Goal: Task Accomplishment & Management: Manage account settings

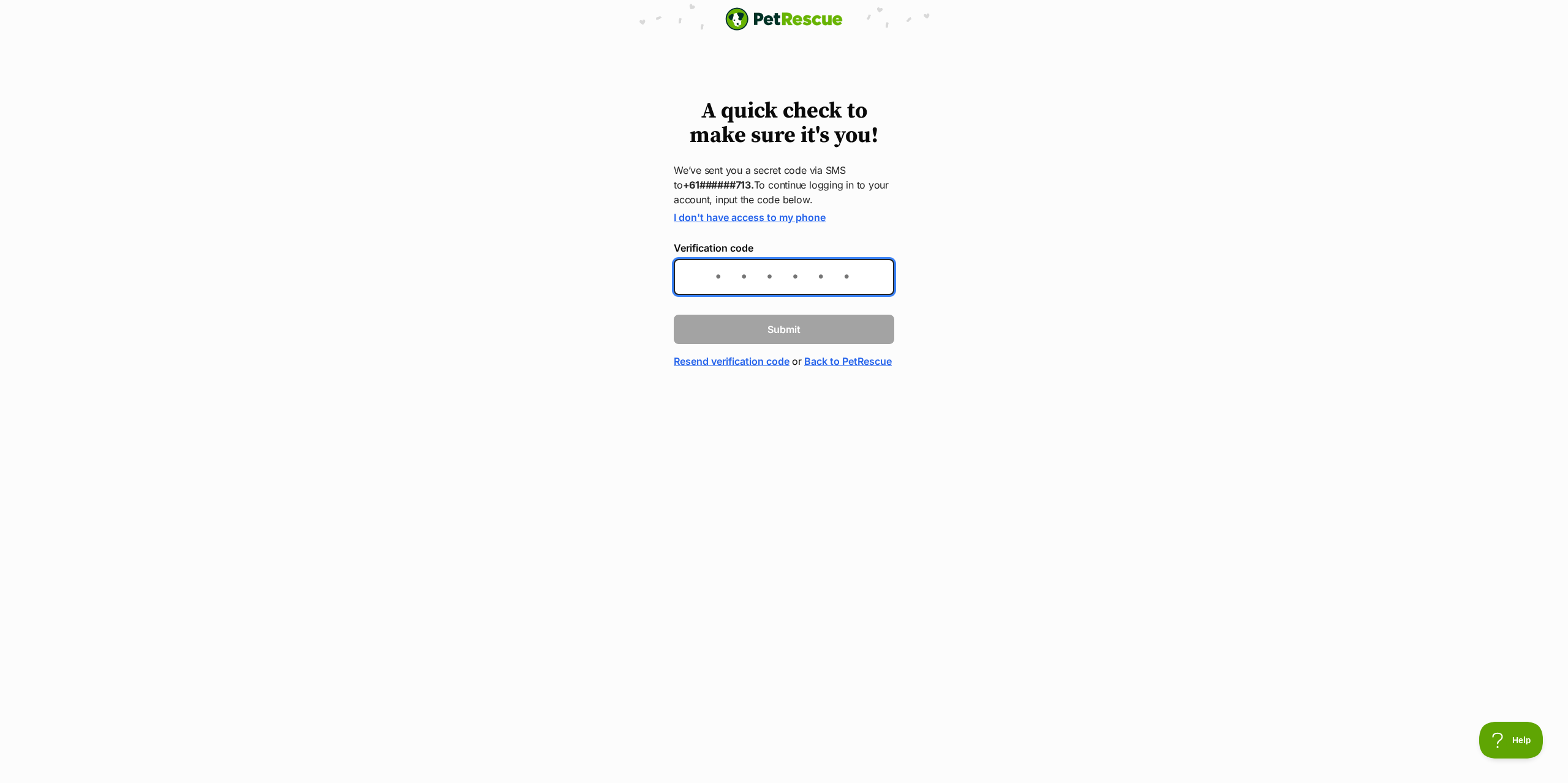
click at [761, 284] on input "Verification code" at bounding box center [783, 277] width 220 height 36
type input "796978"
click at [783, 330] on span "Submit" at bounding box center [783, 329] width 33 height 15
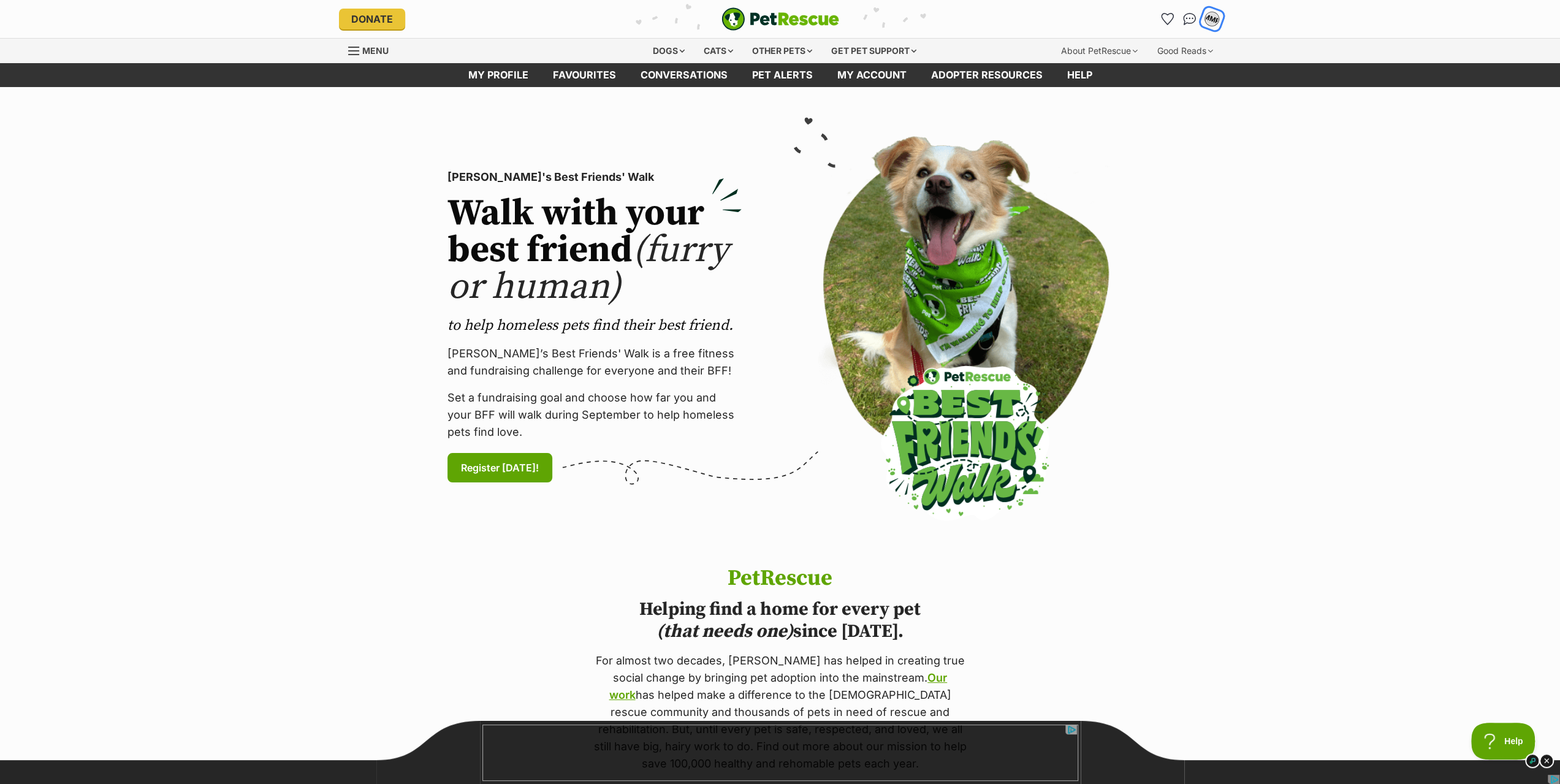
click at [1210, 19] on div "MMP" at bounding box center [1212, 19] width 16 height 16
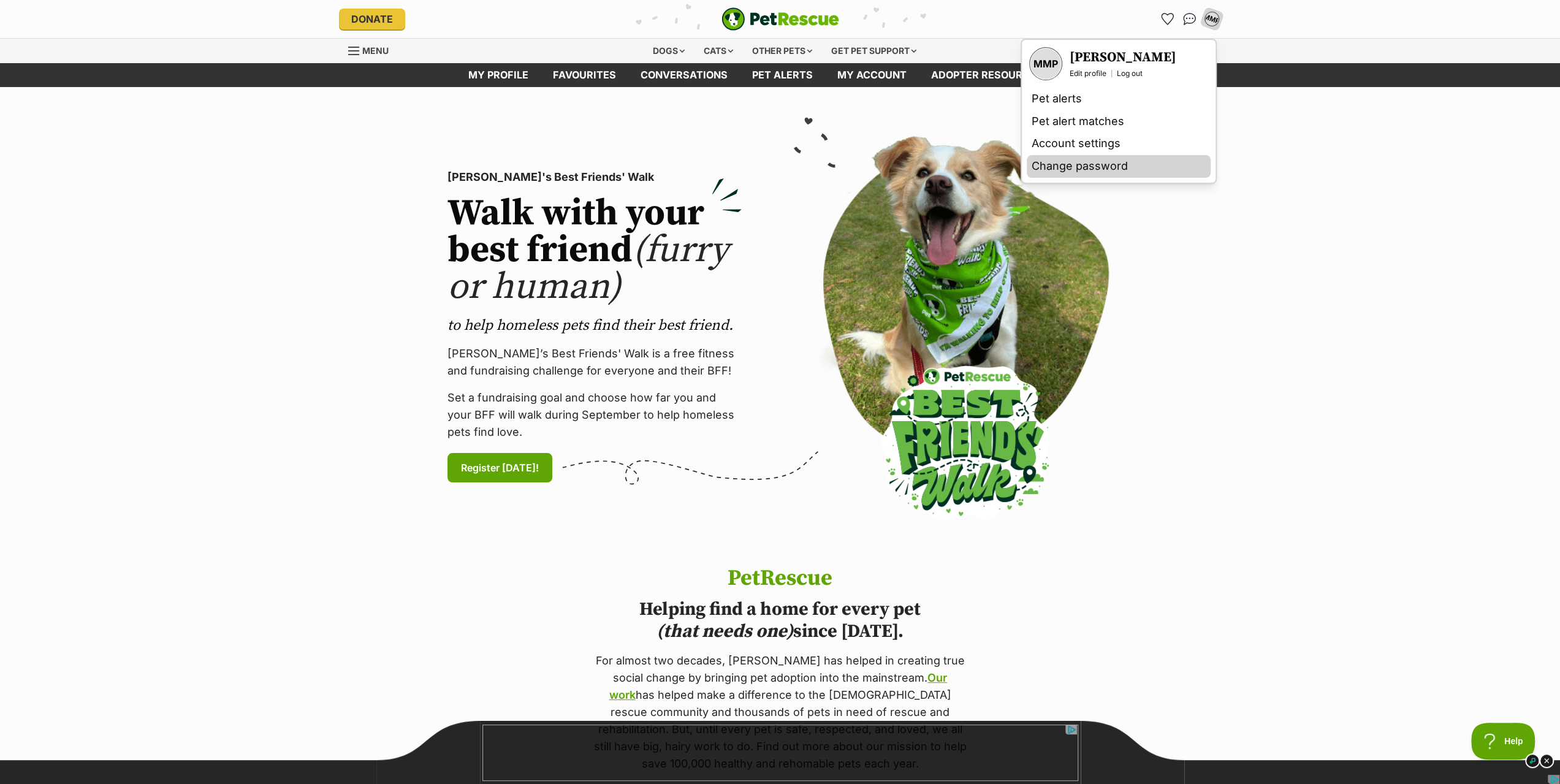
click at [1060, 178] on link "Change password" at bounding box center [1119, 166] width 184 height 22
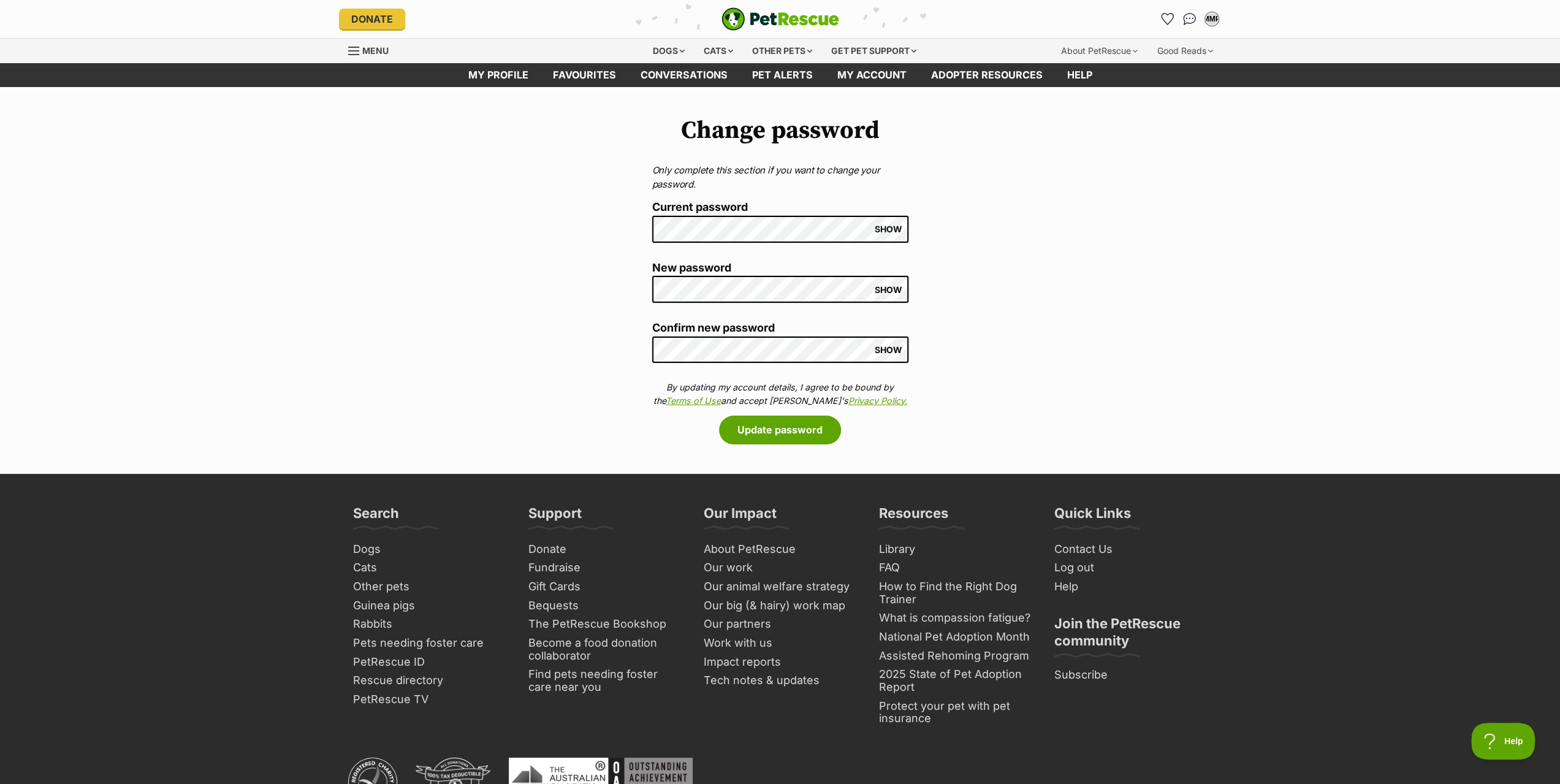
click at [898, 230] on span "SHOW" at bounding box center [888, 229] width 27 height 10
click at [652, 312] on div at bounding box center [652, 312] width 0 height 0
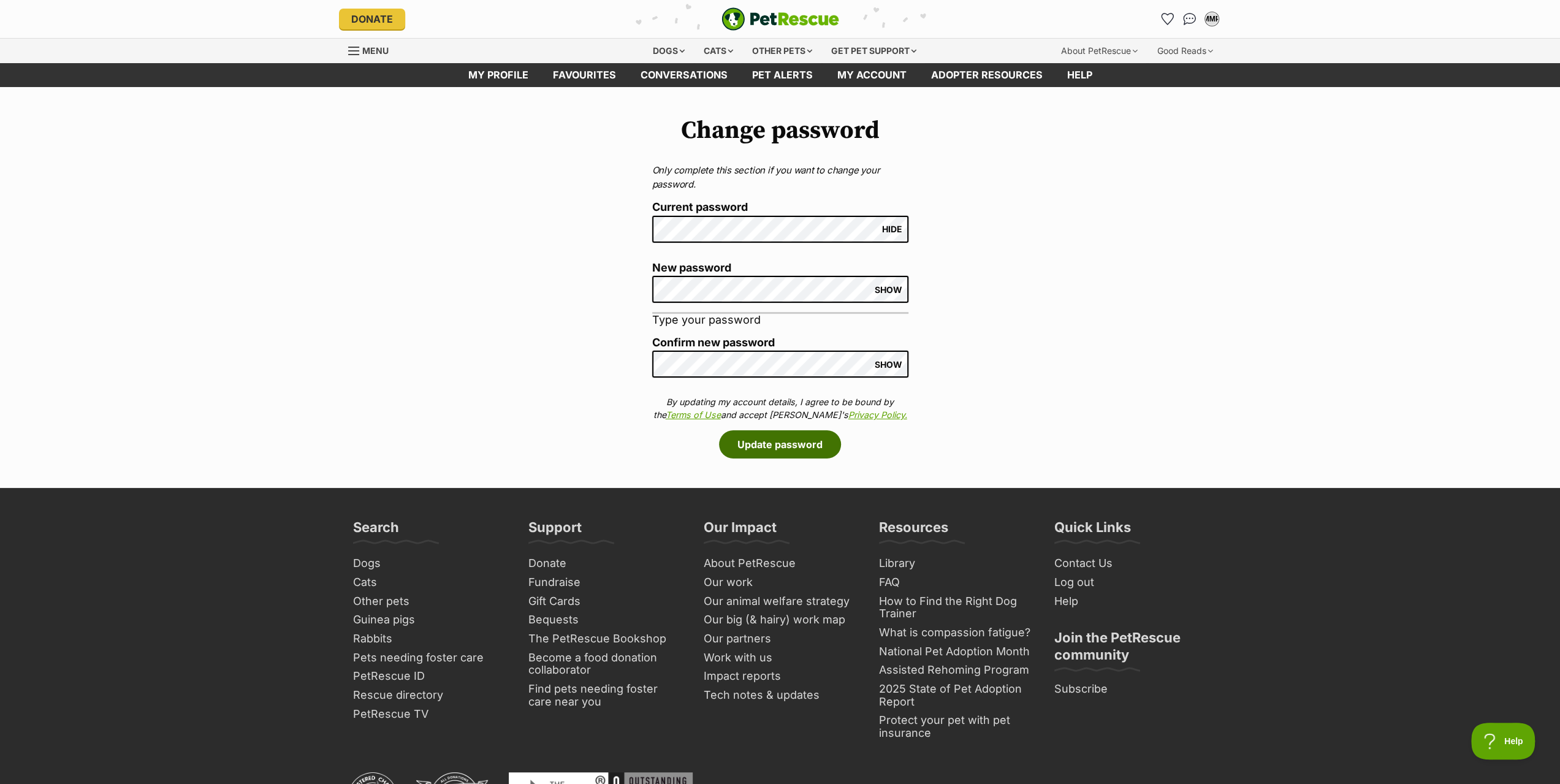
click at [780, 446] on button "Update password" at bounding box center [780, 444] width 122 height 28
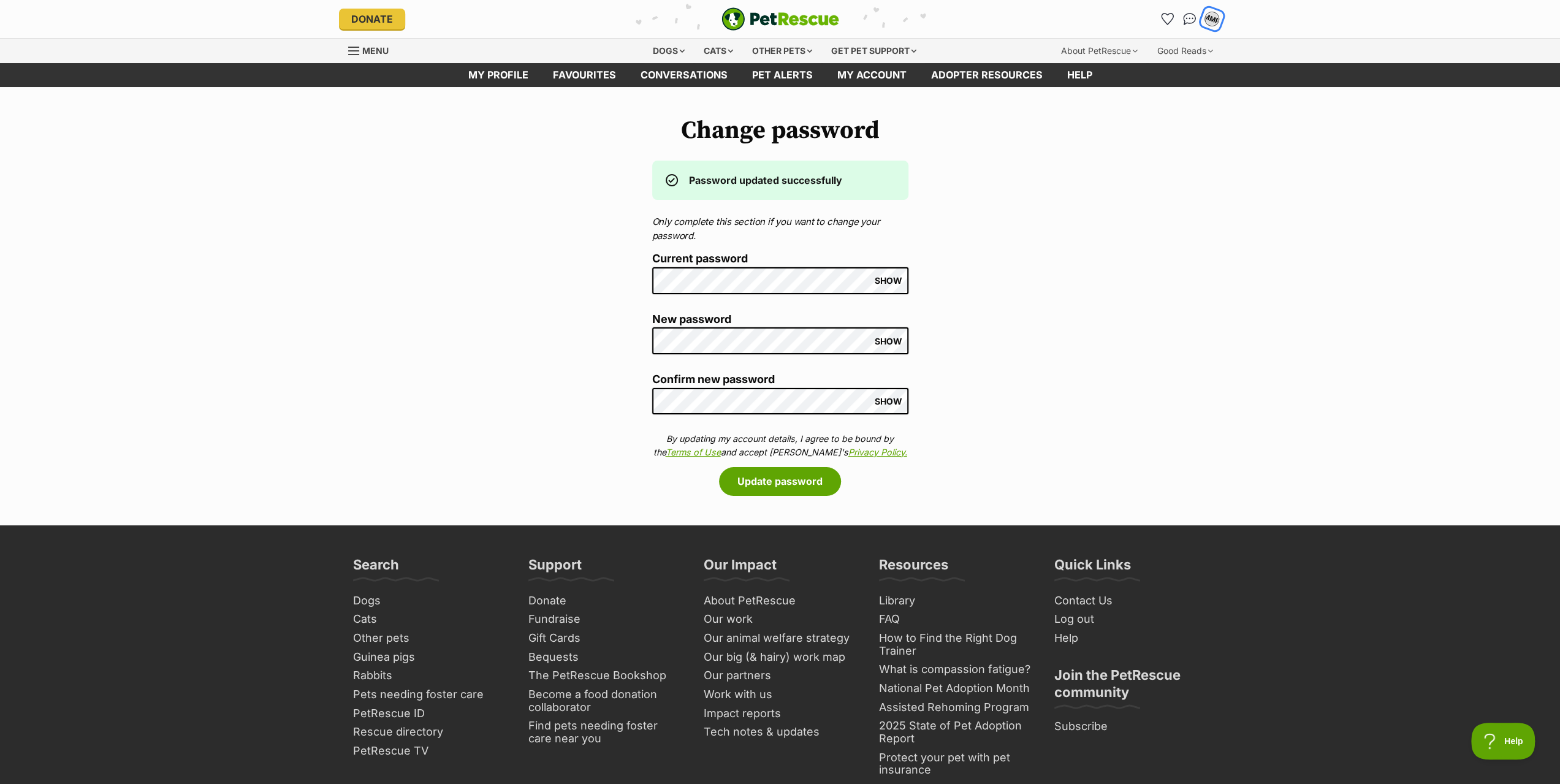
click at [1214, 19] on div "MMP" at bounding box center [1212, 19] width 16 height 16
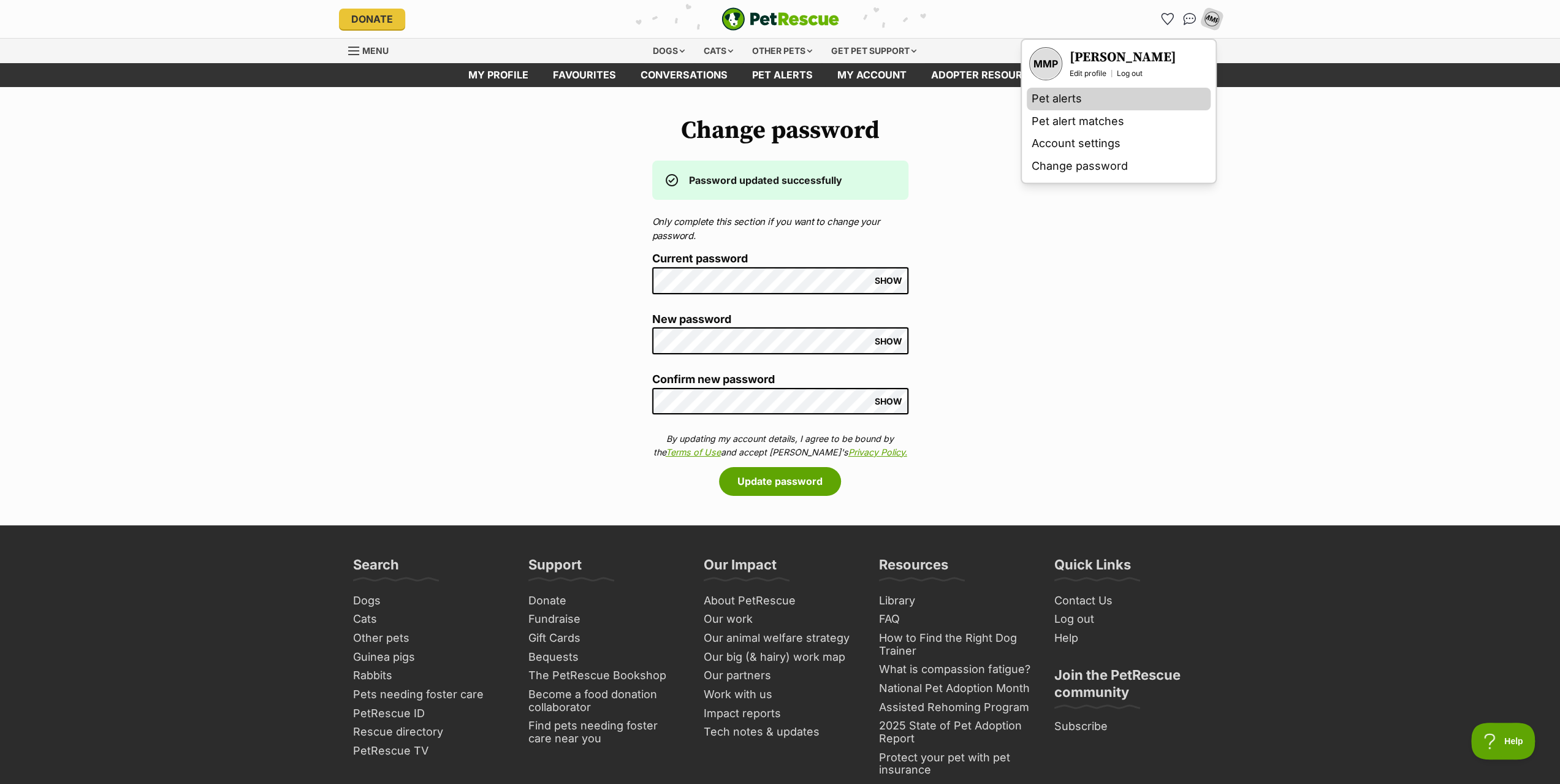
click at [1054, 110] on link "Pet alerts" at bounding box center [1119, 99] width 184 height 22
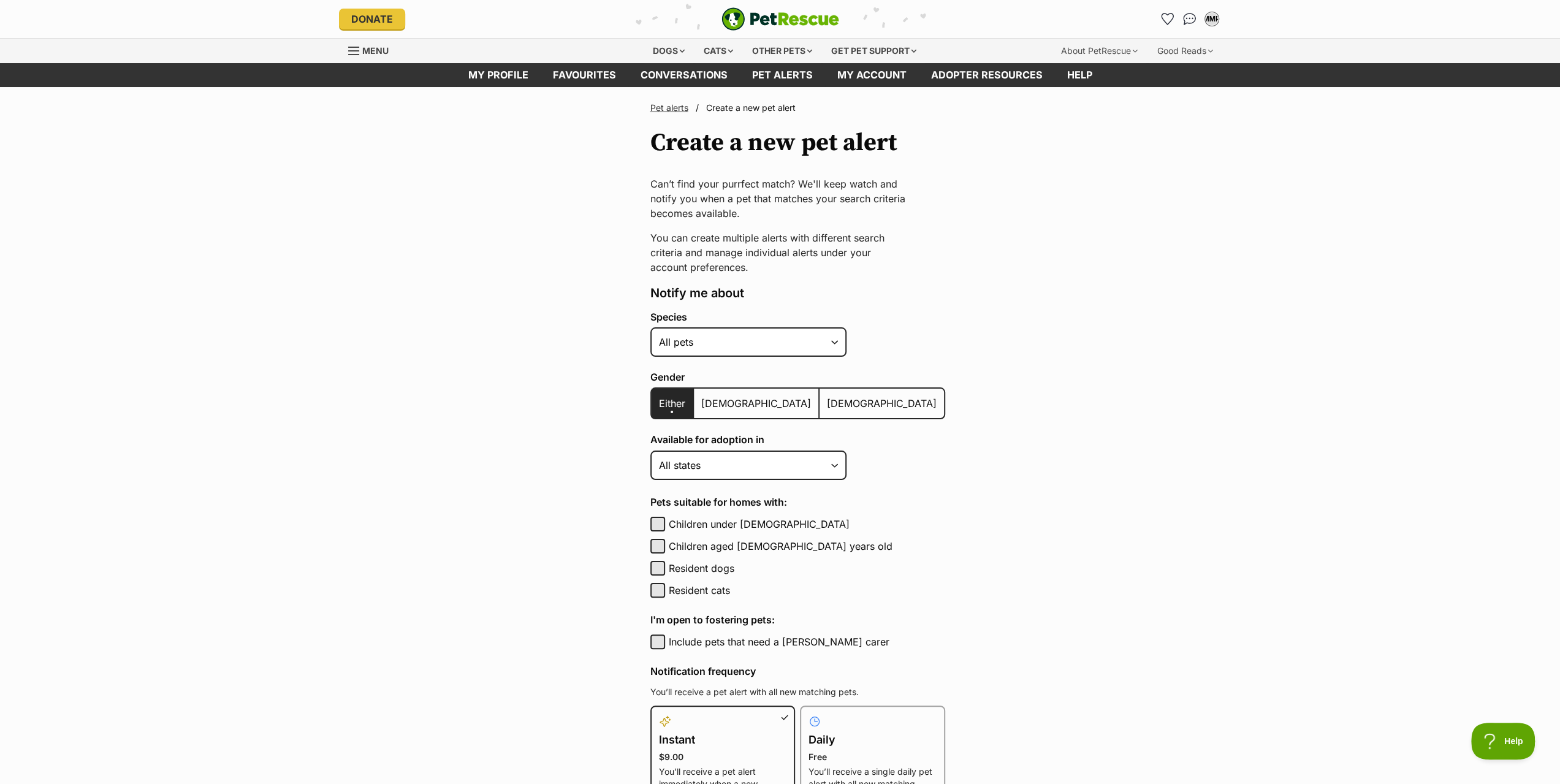
click at [670, 105] on link "Pet alerts" at bounding box center [669, 107] width 38 height 11
click at [1212, 17] on div "MMP" at bounding box center [1212, 19] width 16 height 16
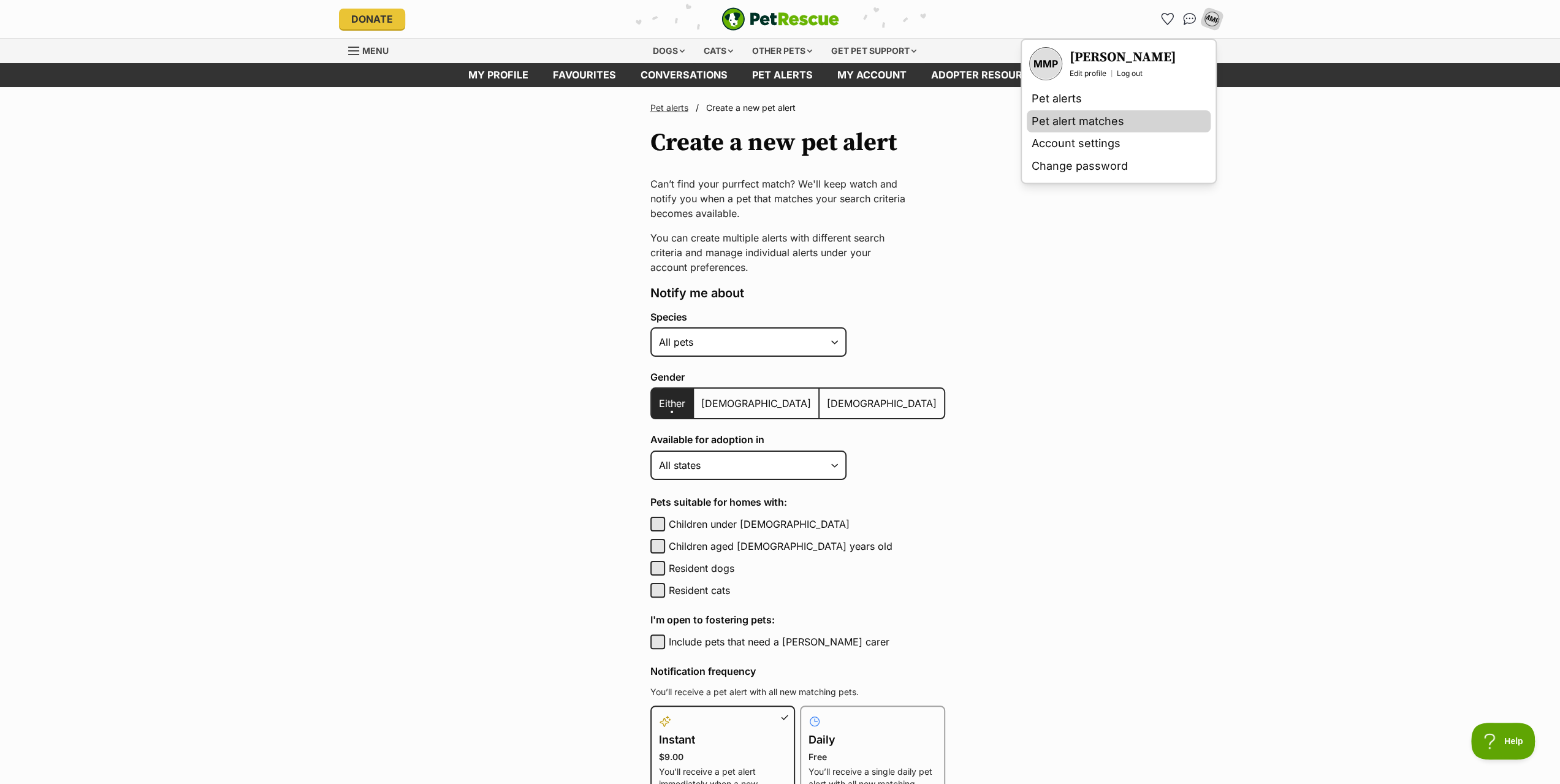
click at [1057, 133] on link "Pet alert matches" at bounding box center [1119, 122] width 184 height 22
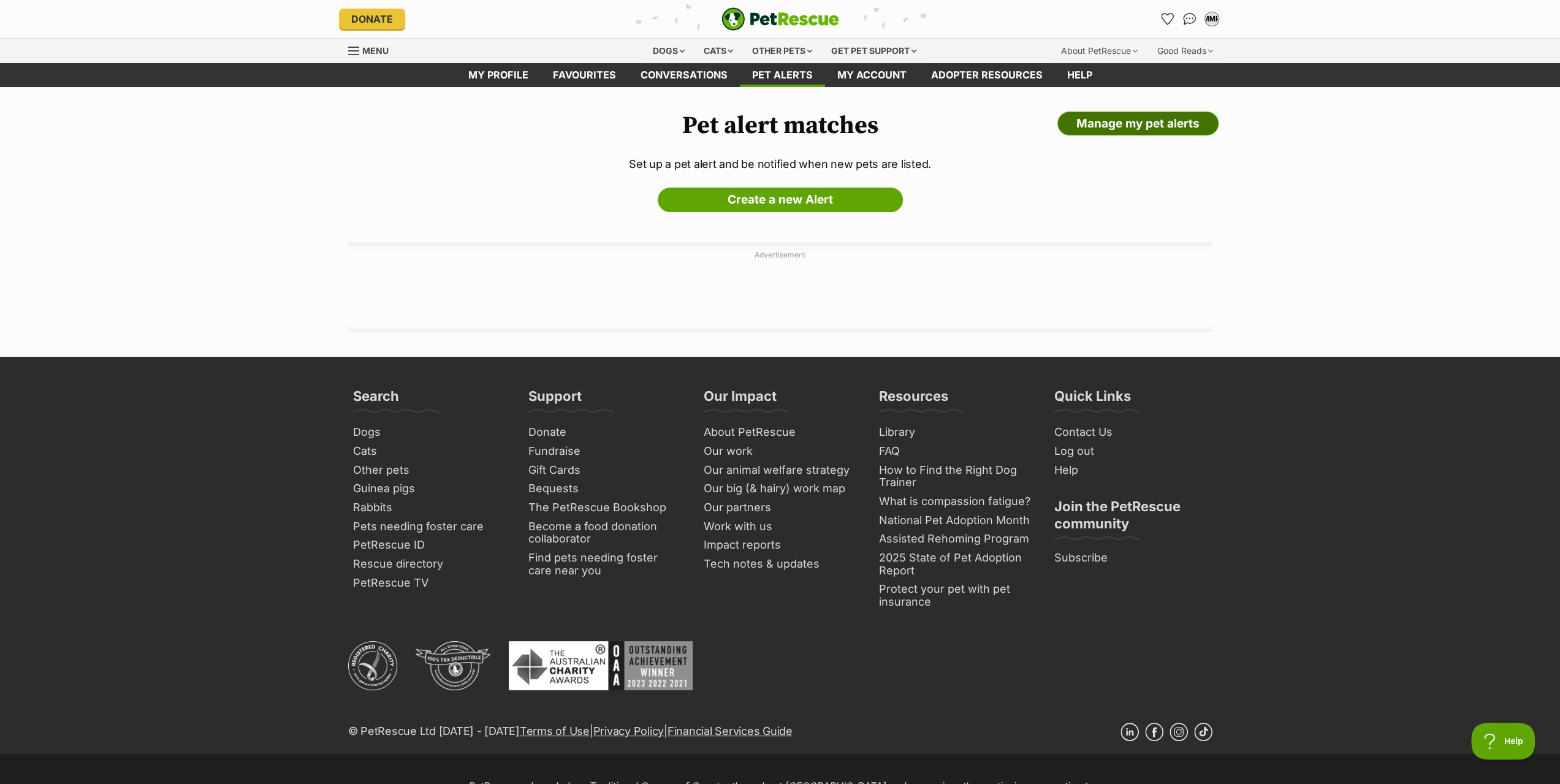
click at [1142, 124] on link "Manage my pet alerts" at bounding box center [1138, 124] width 161 height 24
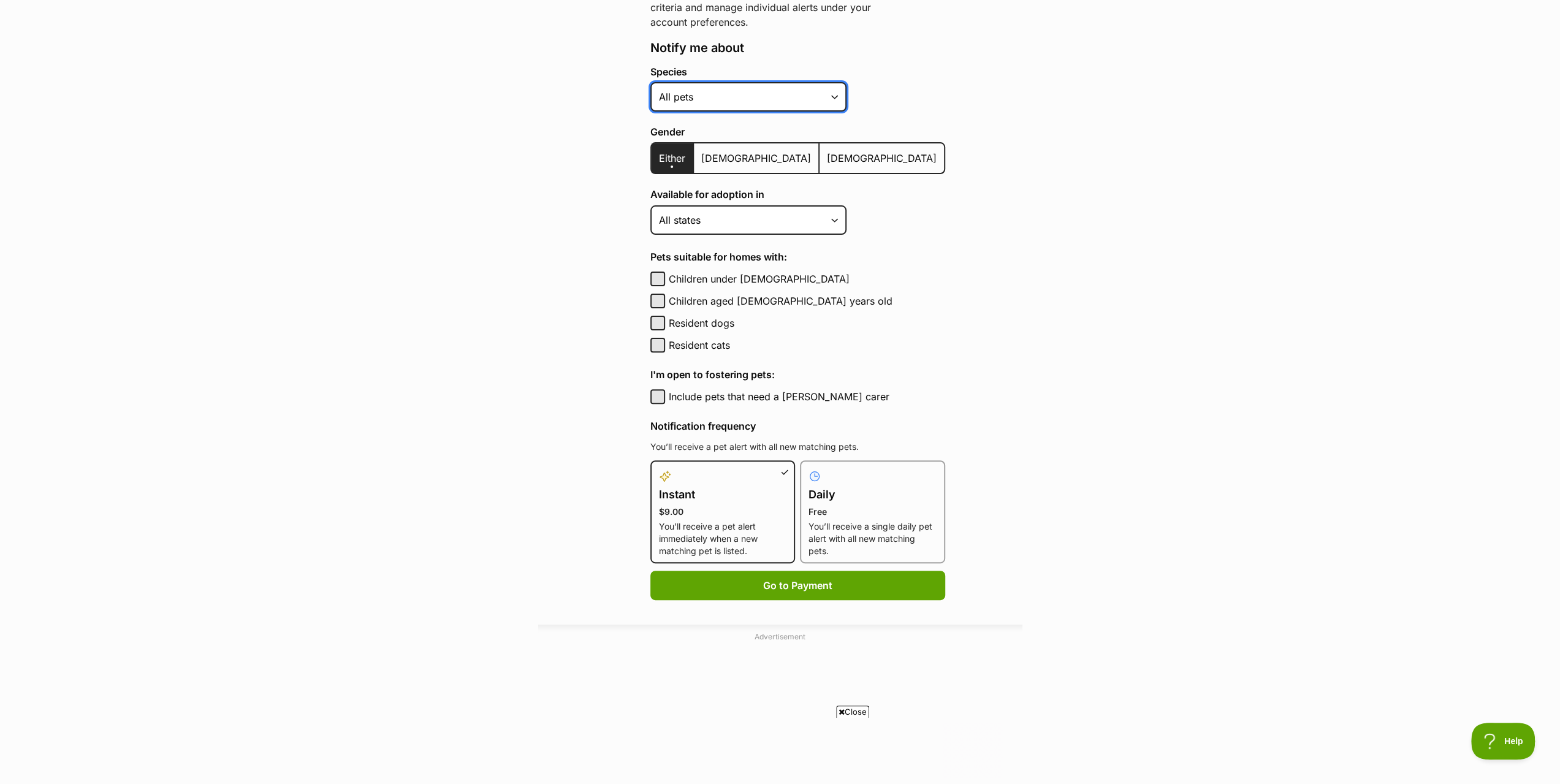
click at [813, 100] on select "Alpaca Bird Cat Chicken Cow Dog Donkey Duck Ferret Fish Goat Goose Guinea Fowl …" at bounding box center [748, 97] width 196 height 29
drag, startPoint x: 813, startPoint y: 100, endPoint x: 820, endPoint y: 100, distance: 7.0
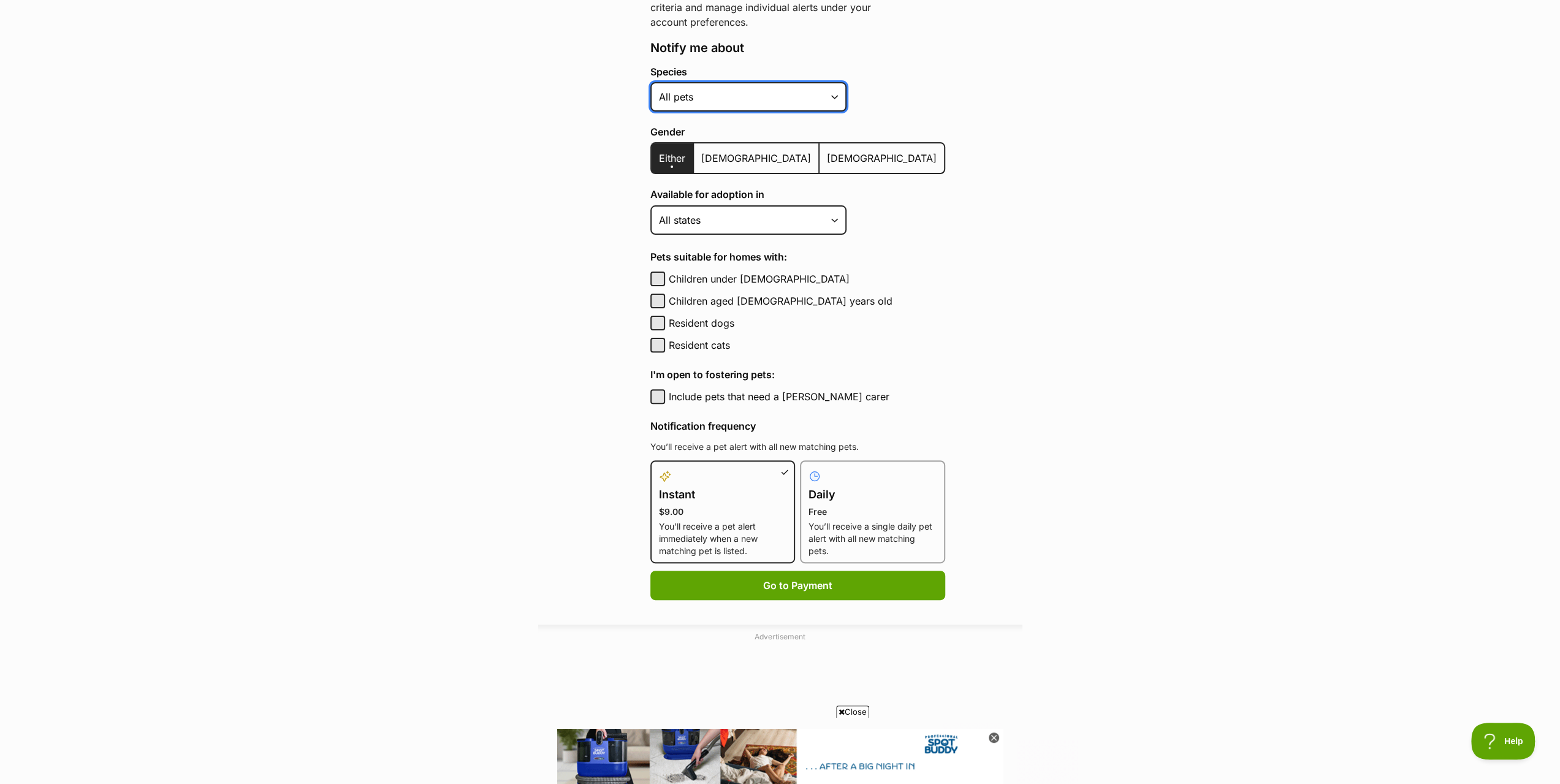
click at [813, 100] on select "Alpaca Bird Cat Chicken Cow Dog Donkey Duck Ferret Fish Goat Goose Guinea Fowl …" at bounding box center [748, 97] width 196 height 29
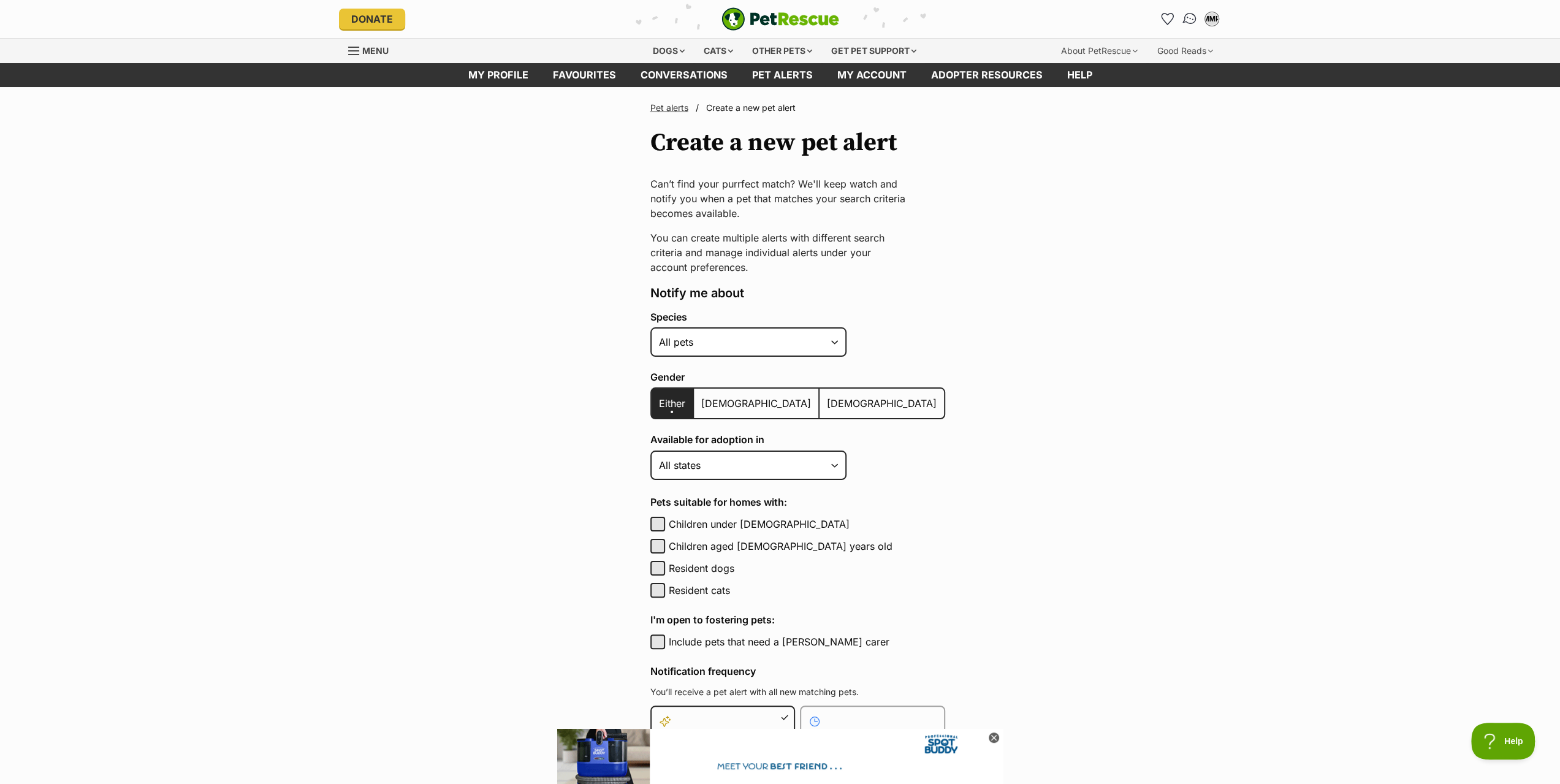
click at [1187, 19] on img "Conversations" at bounding box center [1189, 19] width 17 height 16
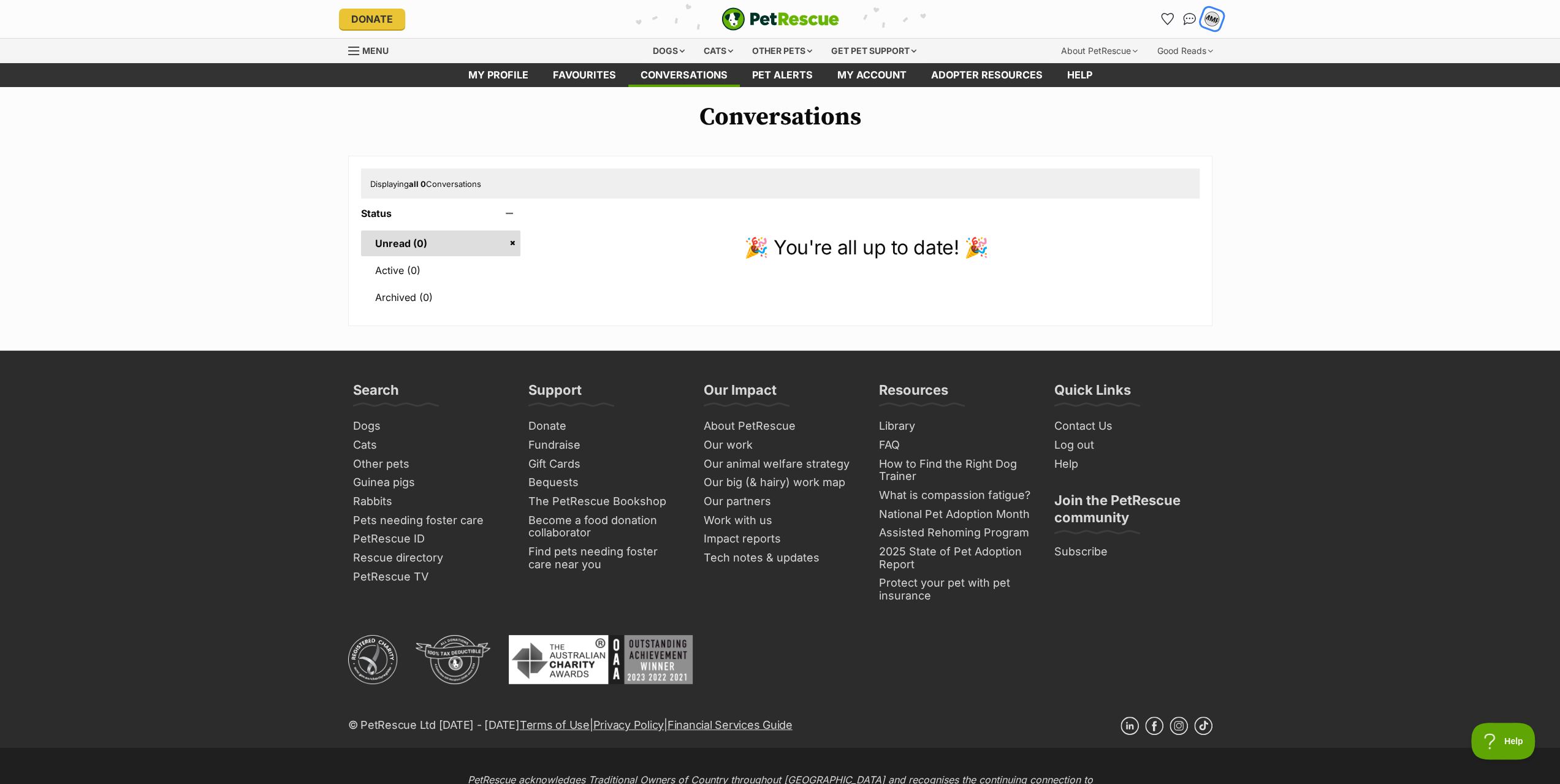
click at [1217, 19] on div "MMP" at bounding box center [1212, 19] width 16 height 16
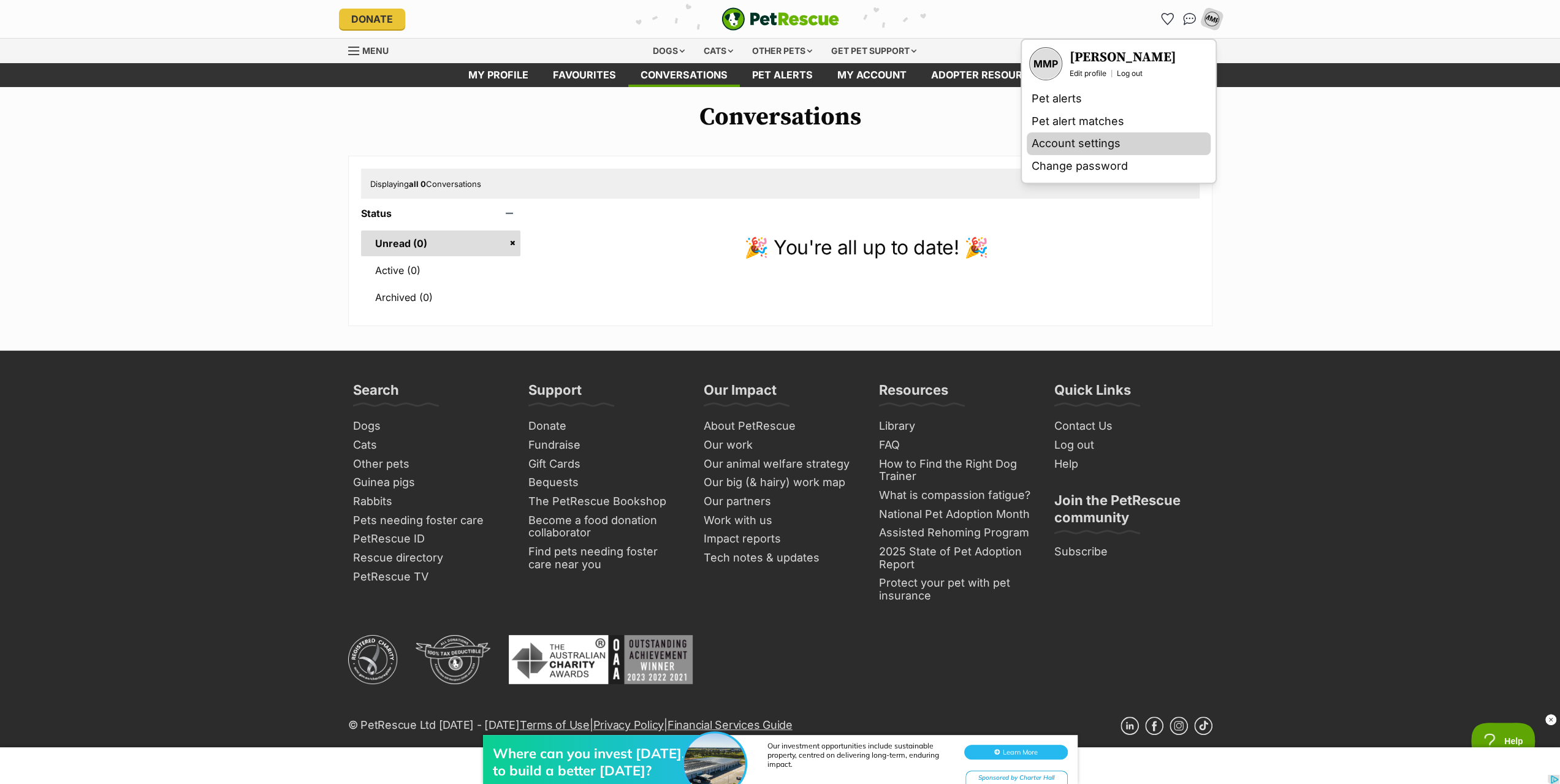
click at [1093, 155] on link "Account settings" at bounding box center [1119, 144] width 184 height 22
